Goal: Information Seeking & Learning: Check status

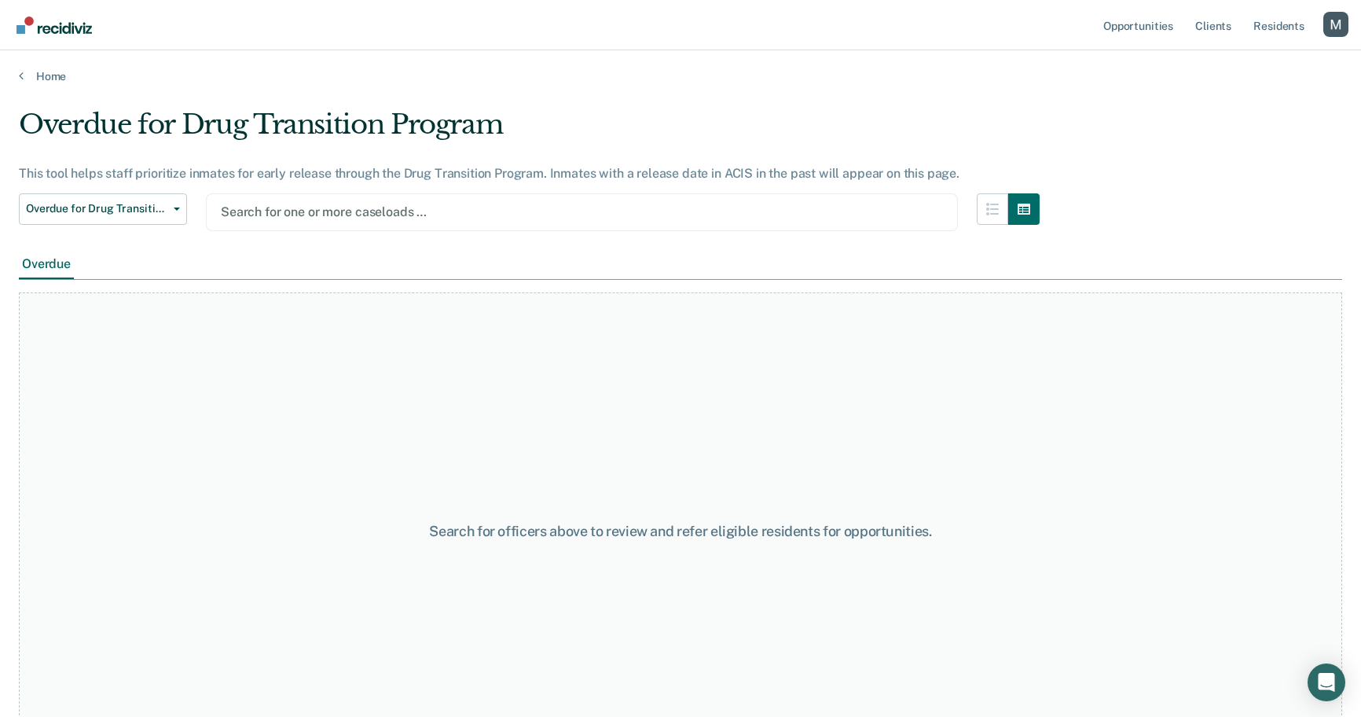
click at [413, 209] on div at bounding box center [582, 212] width 722 height 18
